Goal: Communication & Community: Participate in discussion

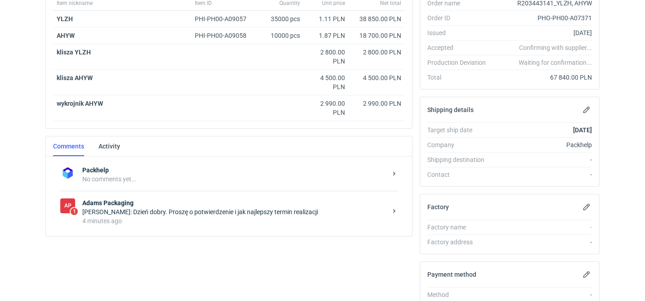
scroll to position [177, 0]
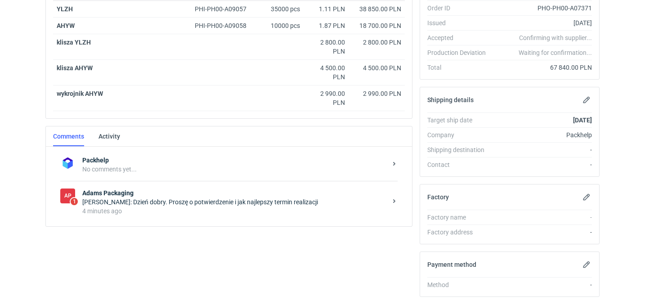
click at [202, 204] on div "Michał Palasek: Dzień dobry. Proszę o potwierdzenie i jak najlepszy termin real…" at bounding box center [234, 202] width 305 height 9
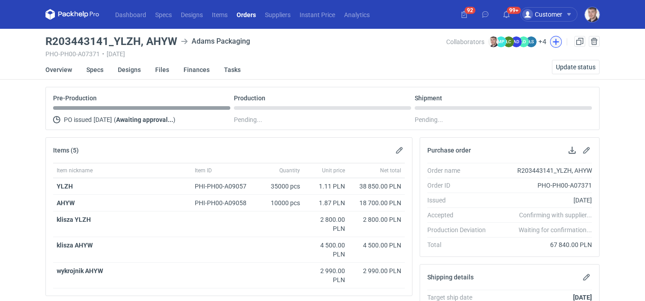
click at [554, 42] on button "button" at bounding box center [556, 42] width 12 height 12
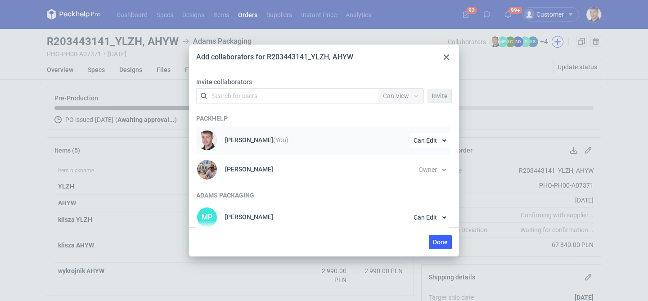
scroll to position [18, 0]
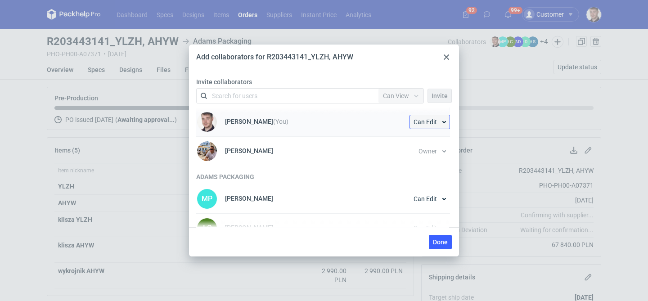
click at [425, 120] on span "Can Edit" at bounding box center [425, 122] width 23 height 6
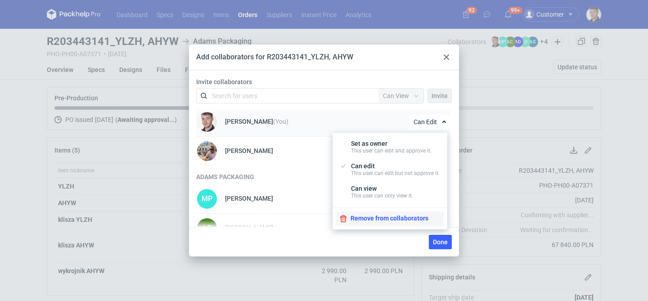
click at [376, 219] on button "Remove from collaborators" at bounding box center [390, 218] width 108 height 14
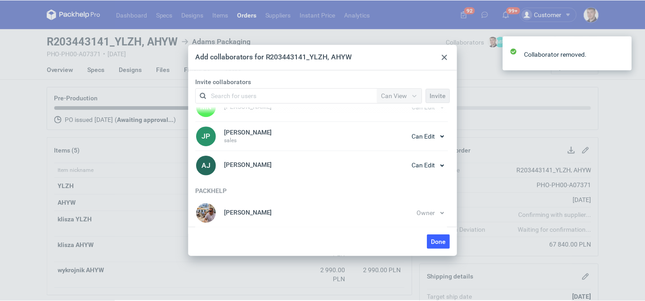
scroll to position [0, 0]
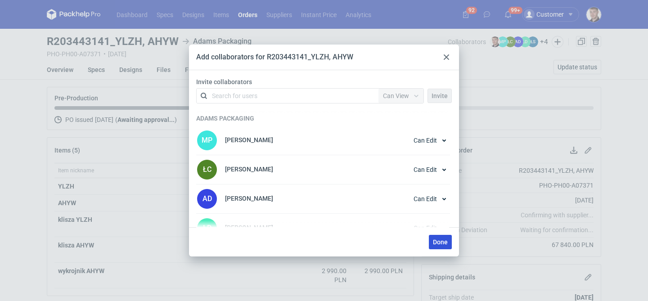
click at [439, 236] on button "Done" at bounding box center [440, 242] width 23 height 14
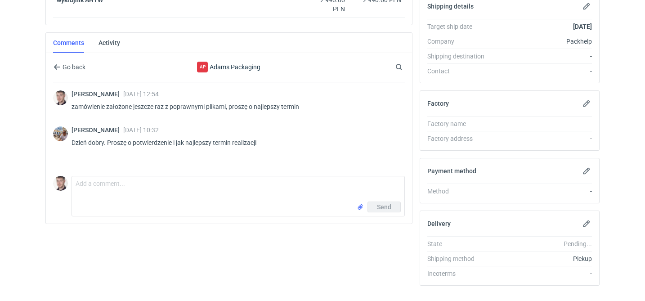
scroll to position [272, 0]
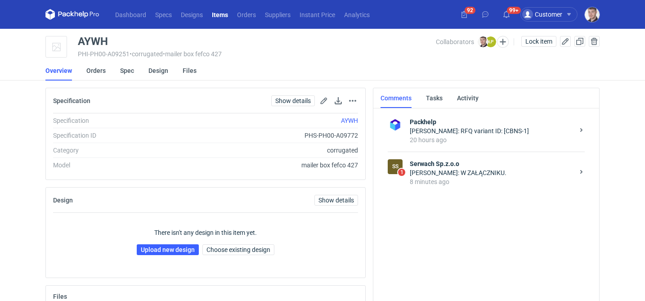
click at [459, 175] on div "[PERSON_NAME]: W ZAŁĄCZNIKU." at bounding box center [492, 172] width 164 height 9
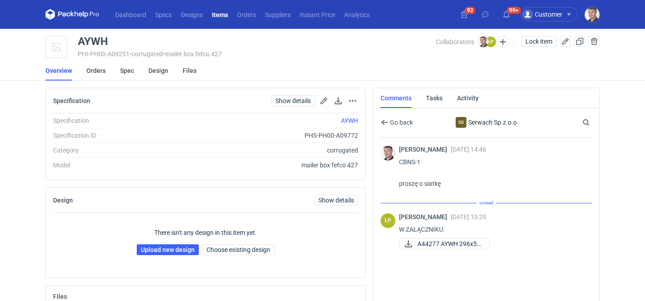
scroll to position [38, 0]
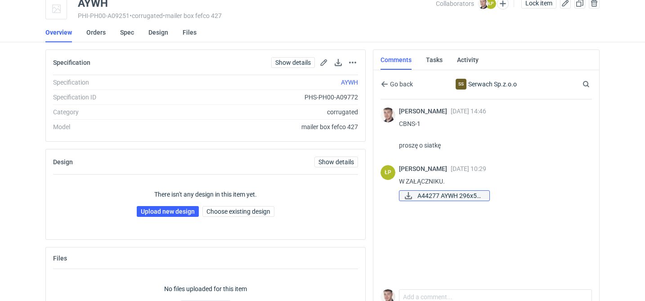
click at [426, 197] on span "A44277 AYWH 296x51..." at bounding box center [450, 196] width 65 height 10
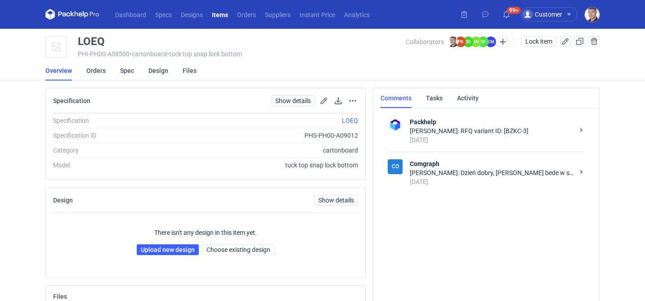
click at [462, 172] on div "Ewelina Macek: Dzień dobry, Panie Macieju bede w stanie potwierdzic cenę po otr…" at bounding box center [492, 172] width 164 height 9
